Goal: Transaction & Acquisition: Purchase product/service

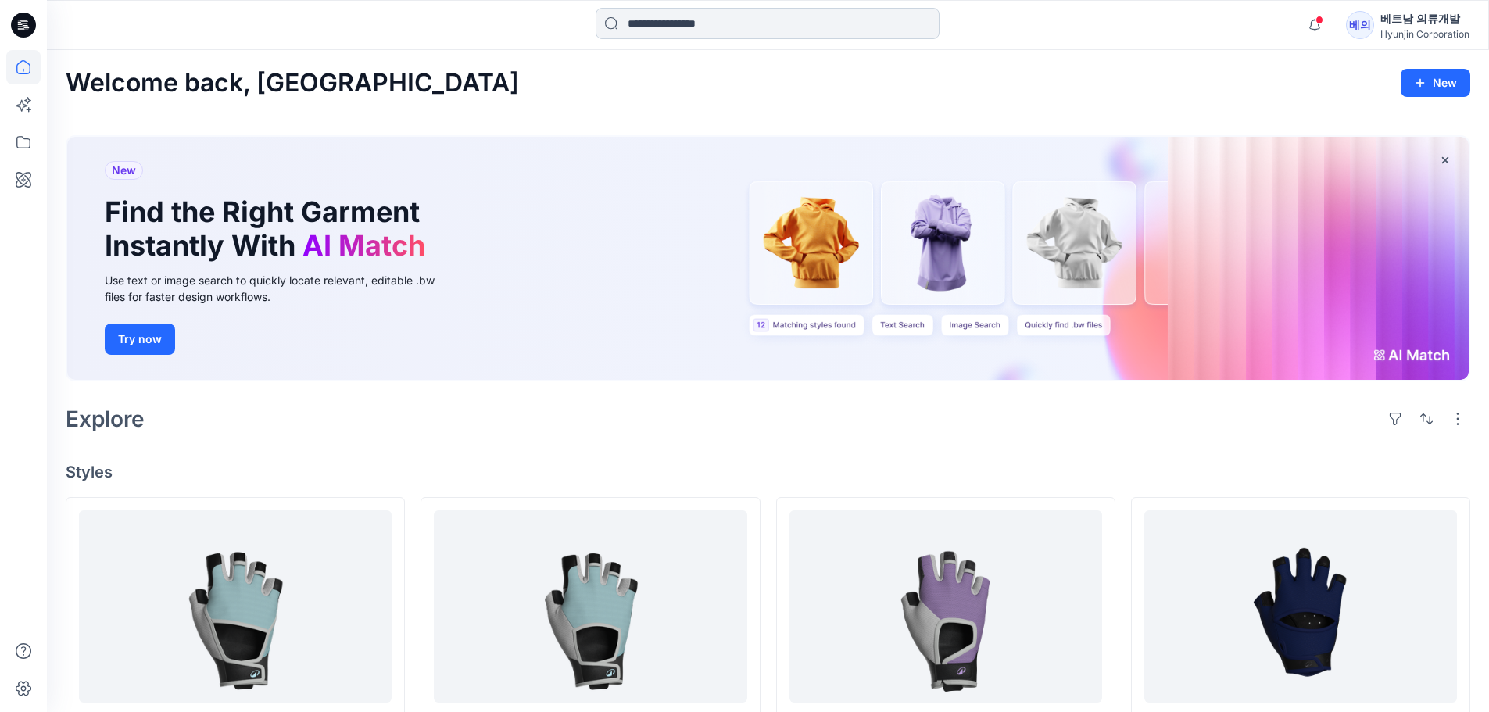
click at [744, 28] on input at bounding box center [768, 23] width 344 height 31
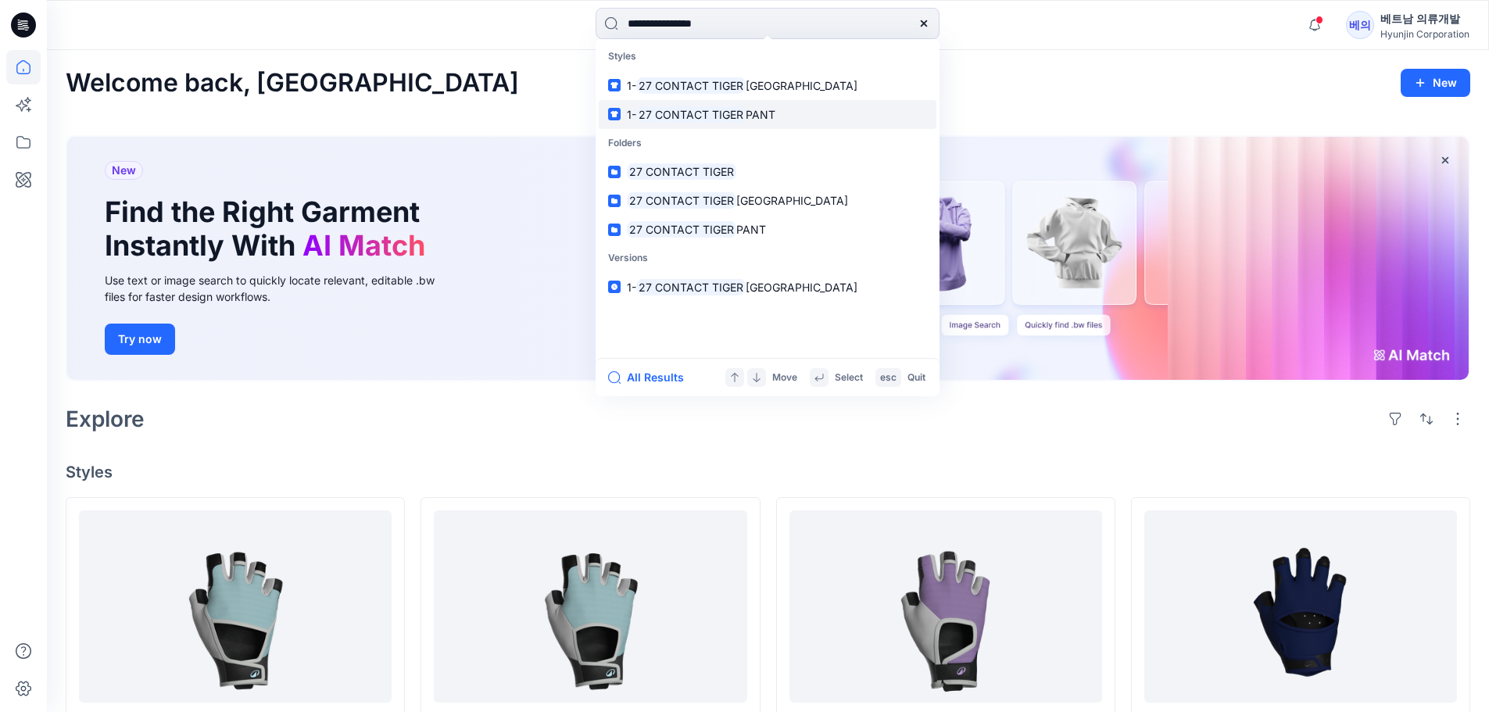
type input "**********"
click at [746, 113] on span "PANT" at bounding box center [761, 114] width 30 height 13
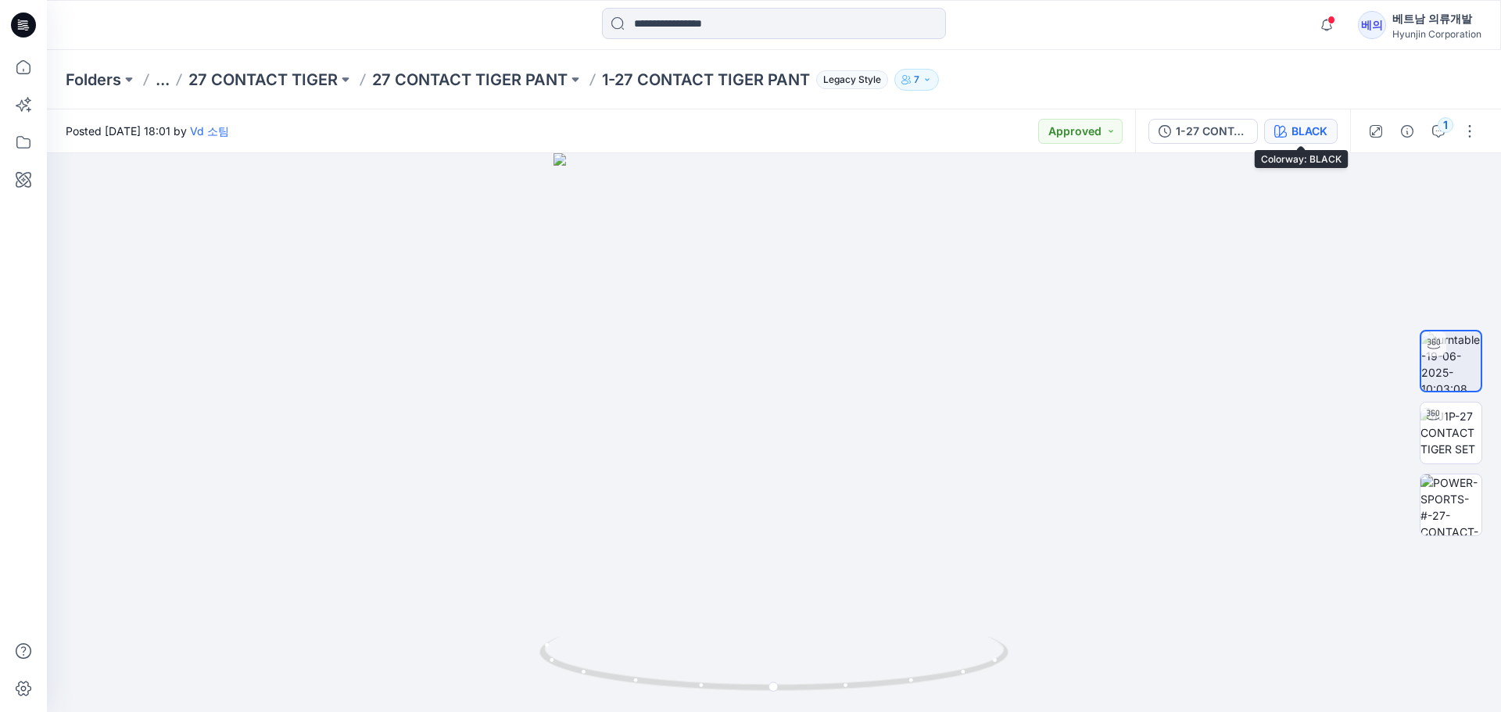
click at [1317, 142] on button "BLACK" at bounding box center [1300, 131] width 73 height 25
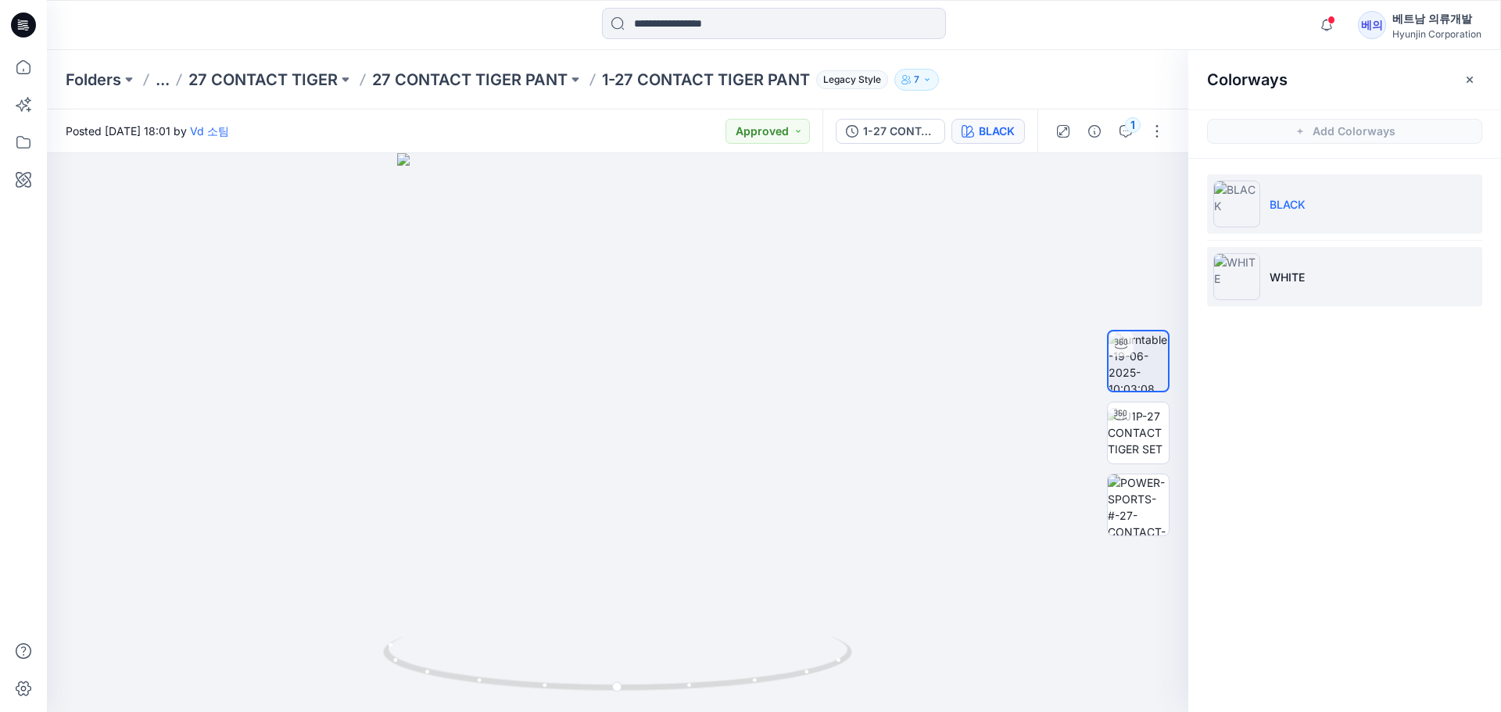
click at [1293, 254] on li "WHITE" at bounding box center [1344, 276] width 275 height 59
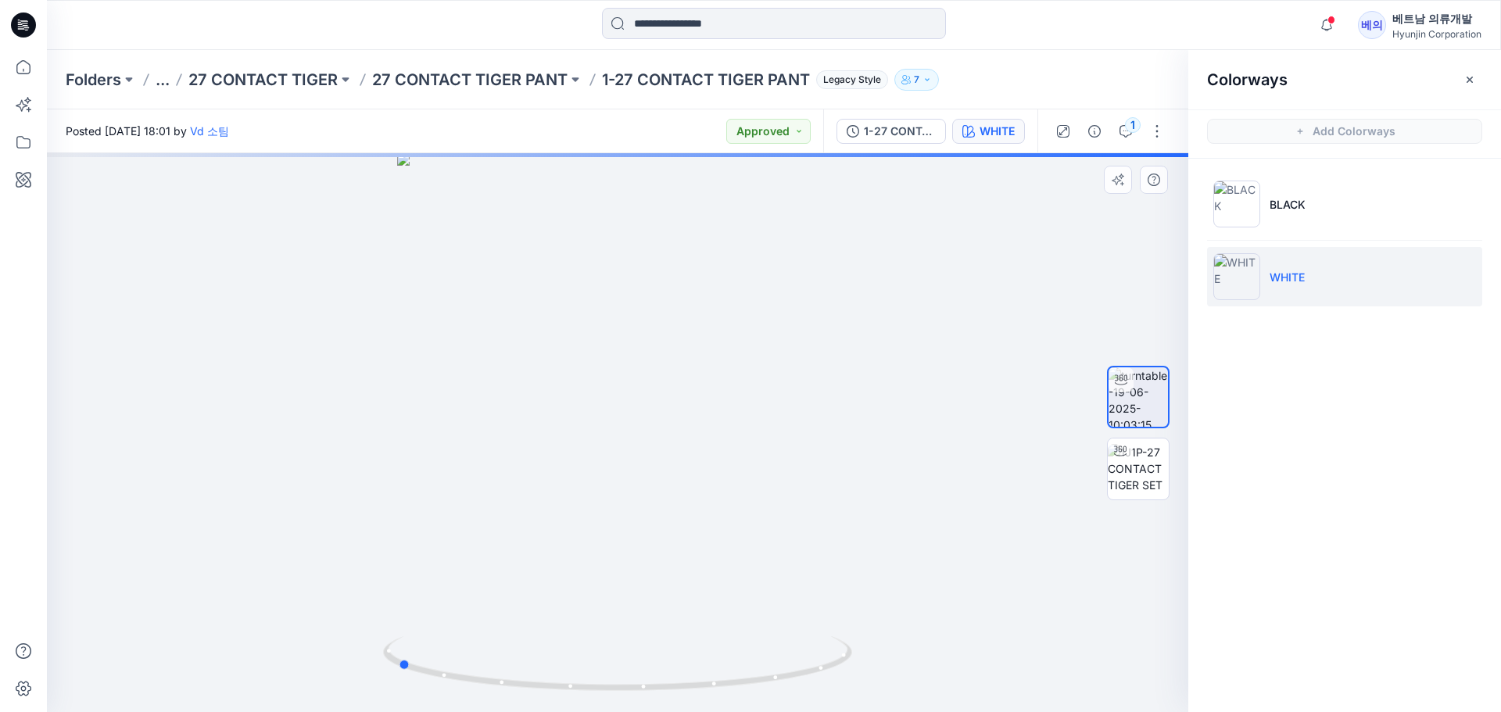
drag, startPoint x: 749, startPoint y: 468, endPoint x: 538, endPoint y: 457, distance: 211.4
click at [538, 457] on div at bounding box center [617, 432] width 1141 height 559
